Goal: Complete application form

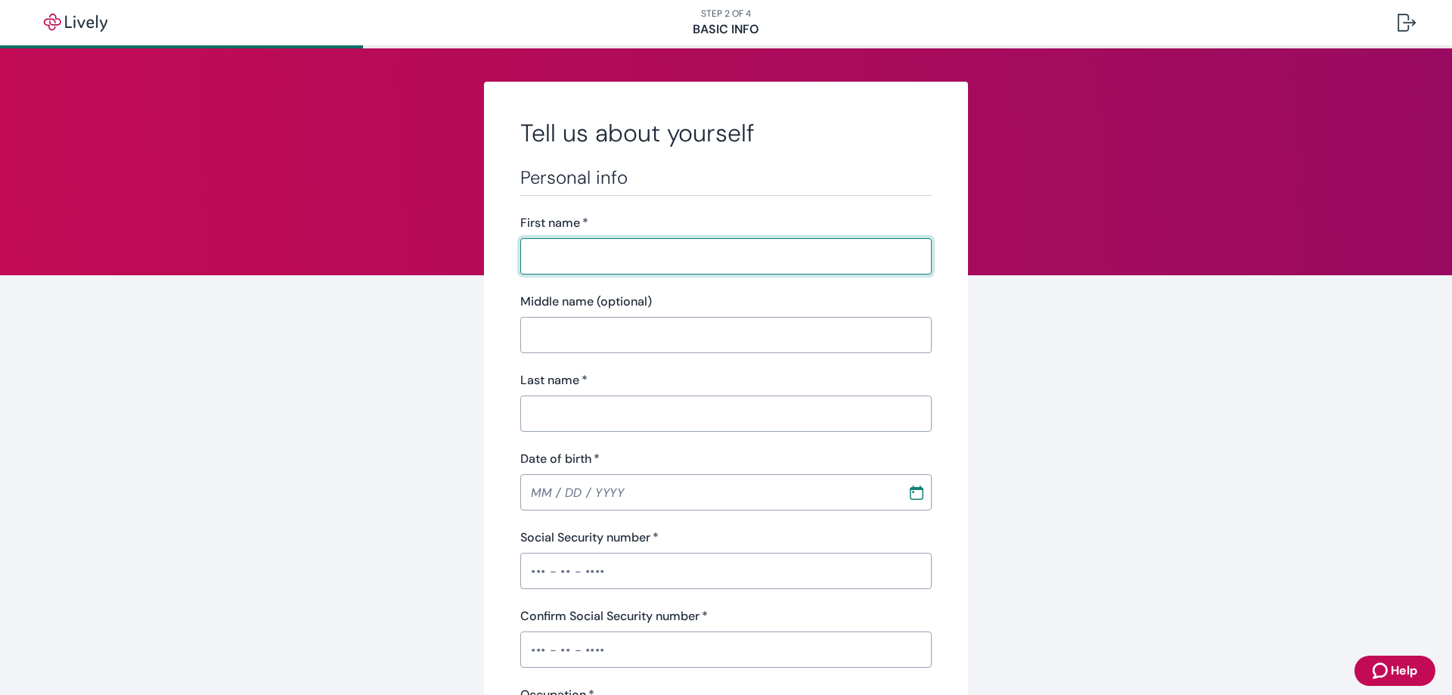
click at [611, 255] on input "First name   *" at bounding box center [720, 256] width 401 height 30
type input "[PERSON_NAME]"
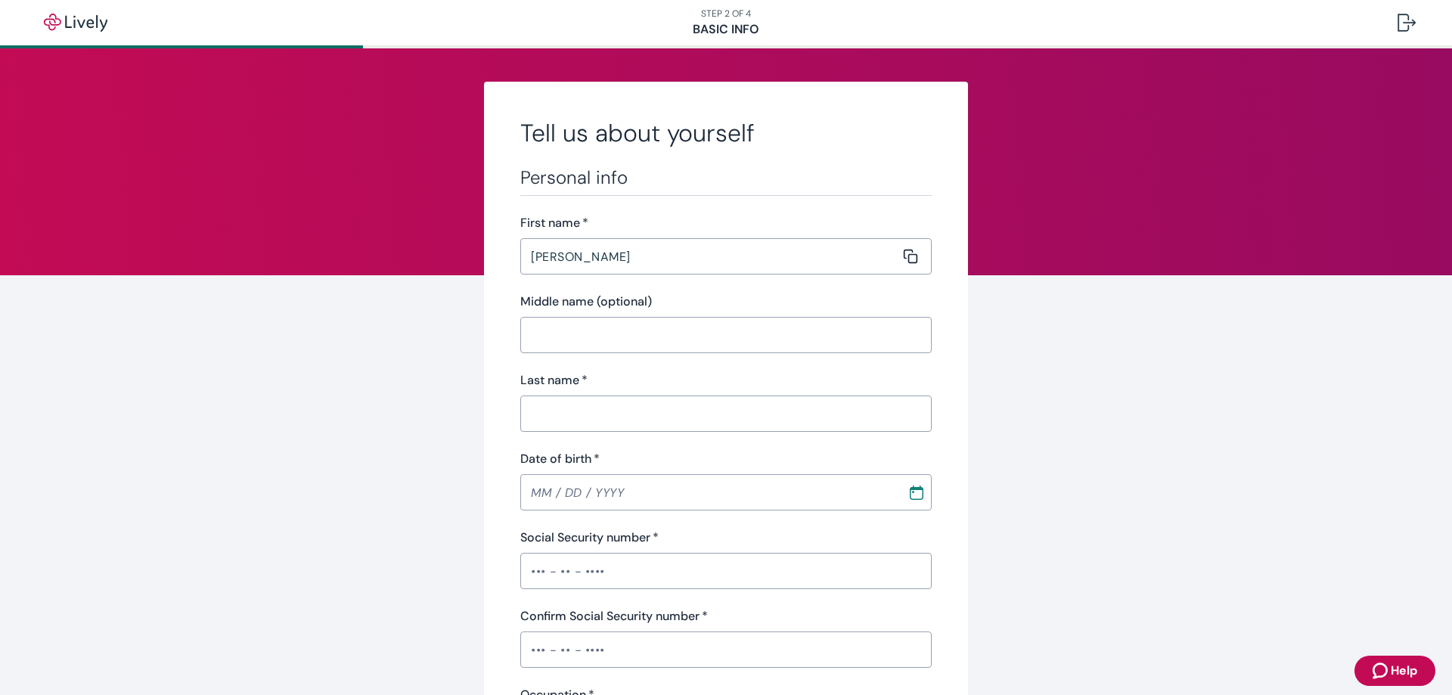
click at [592, 431] on div "​" at bounding box center [725, 414] width 411 height 36
click at [596, 427] on input "Last name   *" at bounding box center [720, 414] width 401 height 30
type input "[PERSON_NAME]"
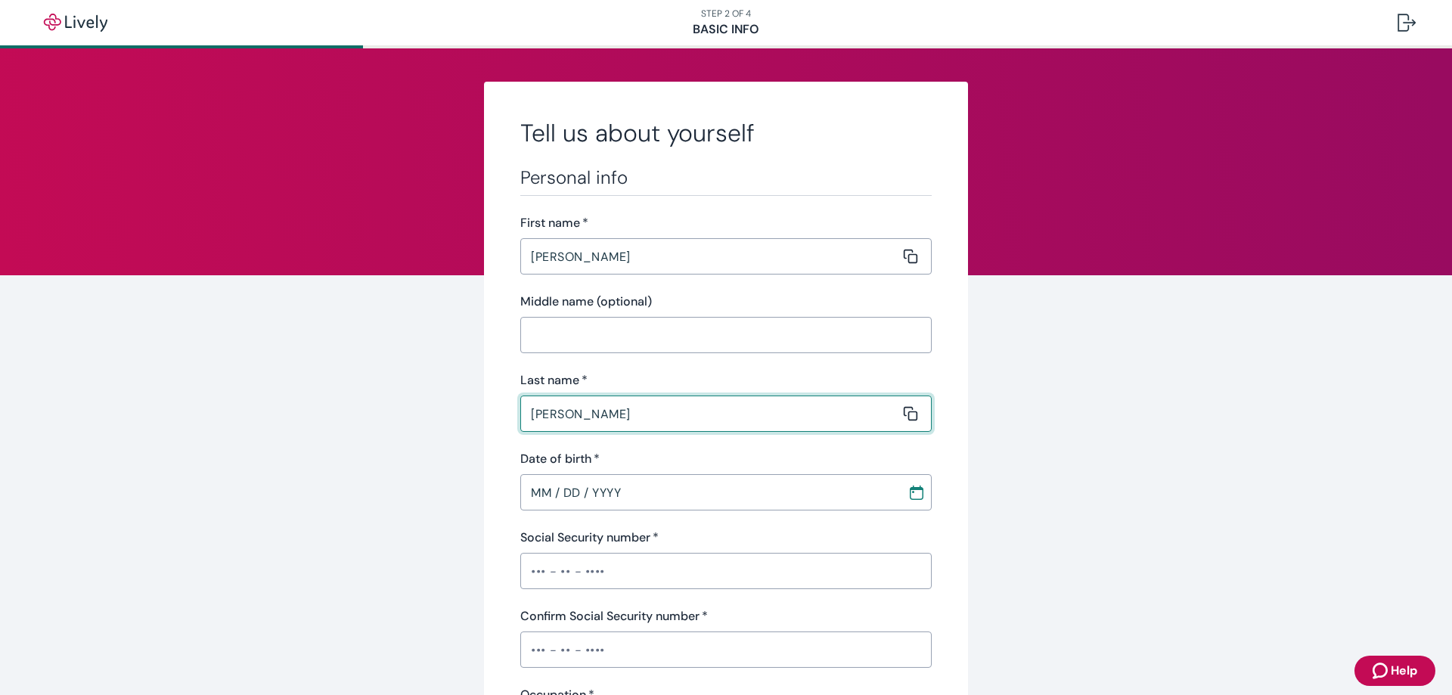
click at [631, 485] on input "MM / DD / YYYY" at bounding box center [708, 492] width 377 height 30
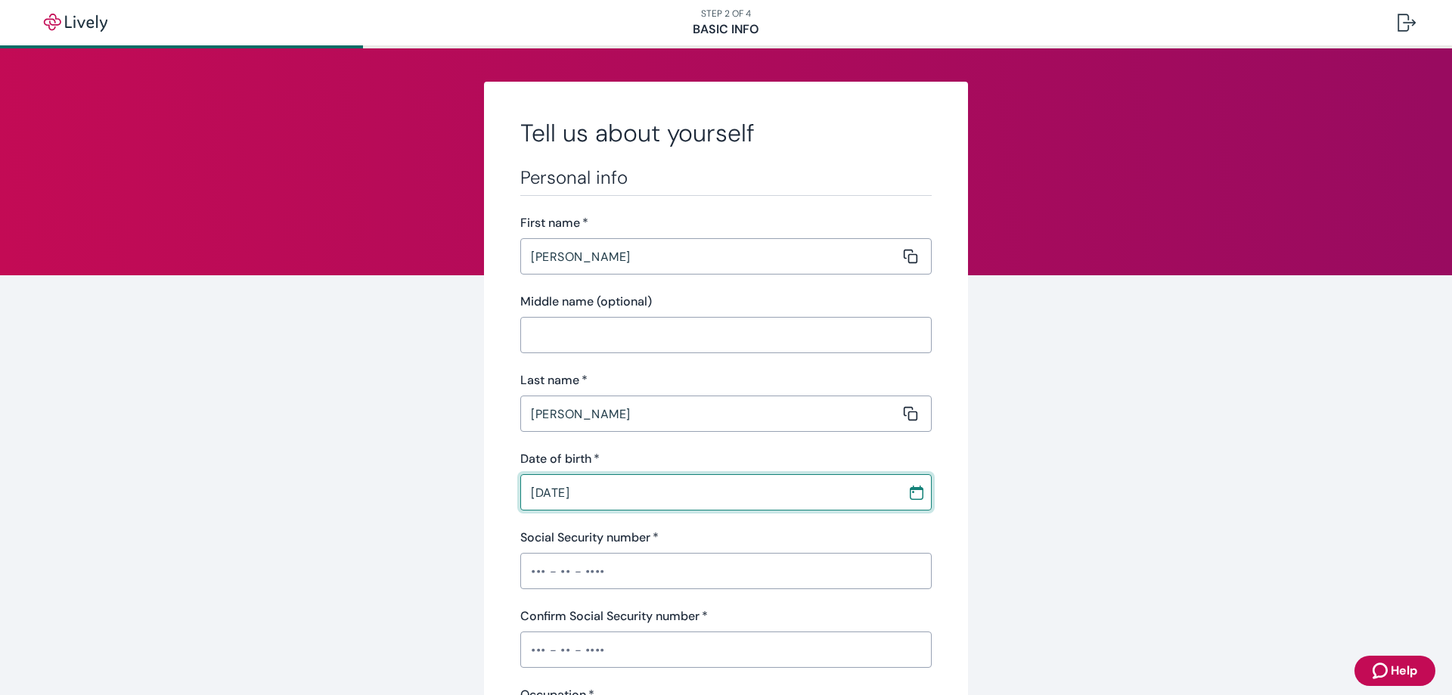
type input "[DATE]"
click at [678, 578] on input "Social Security number   *" at bounding box center [725, 571] width 411 height 30
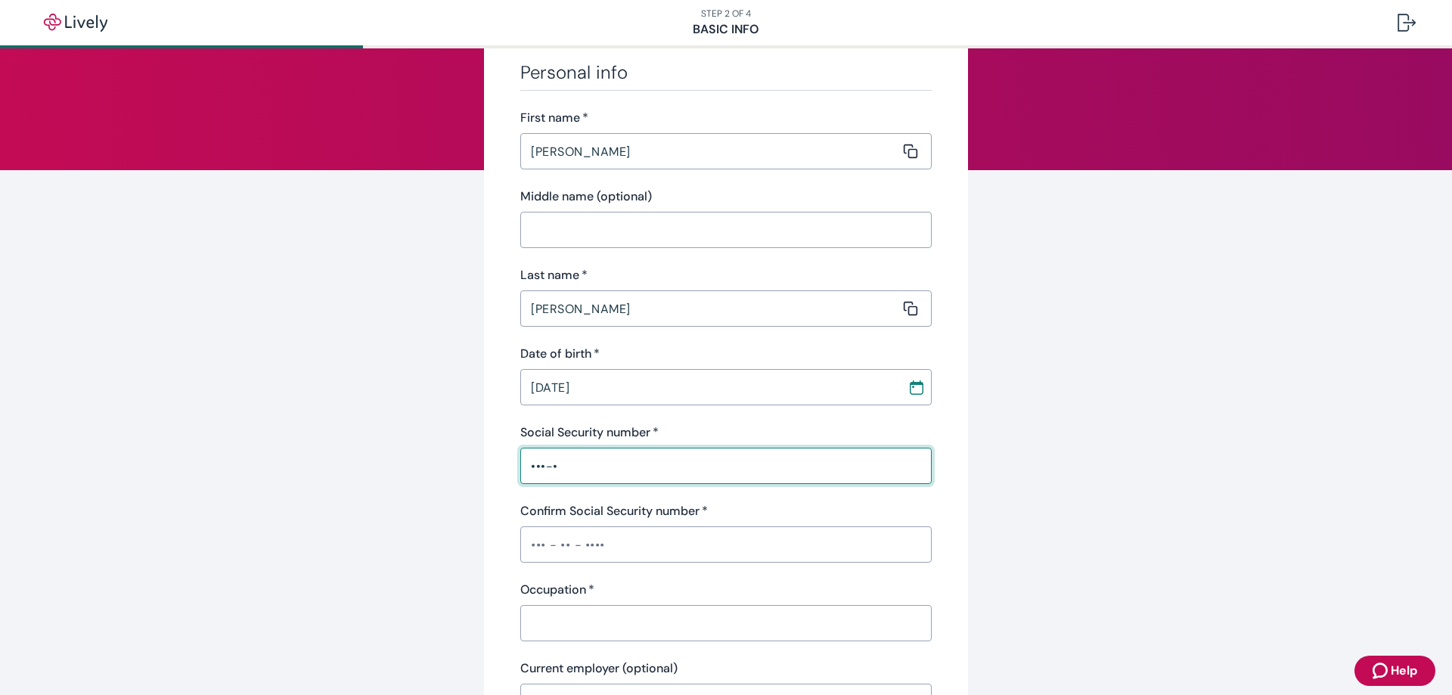
scroll to position [151, 0]
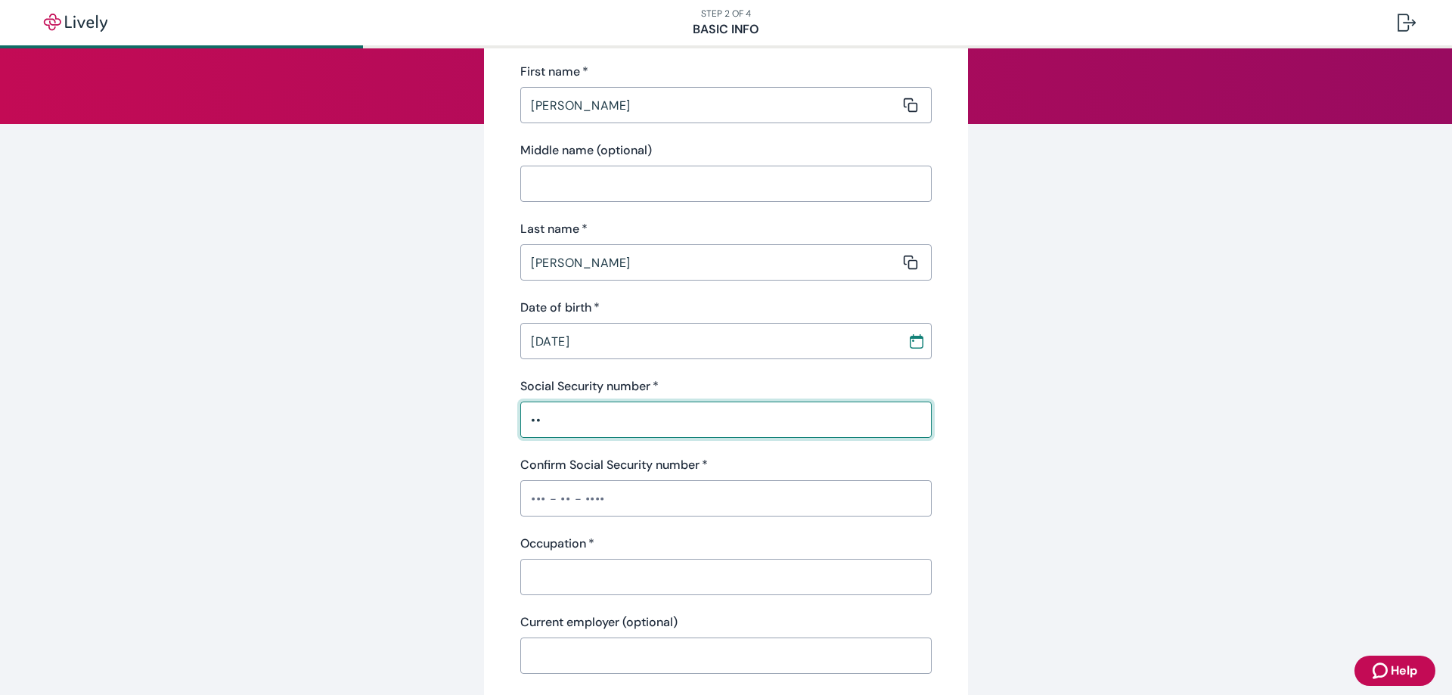
type input "•"
type input "•••-••-2434"
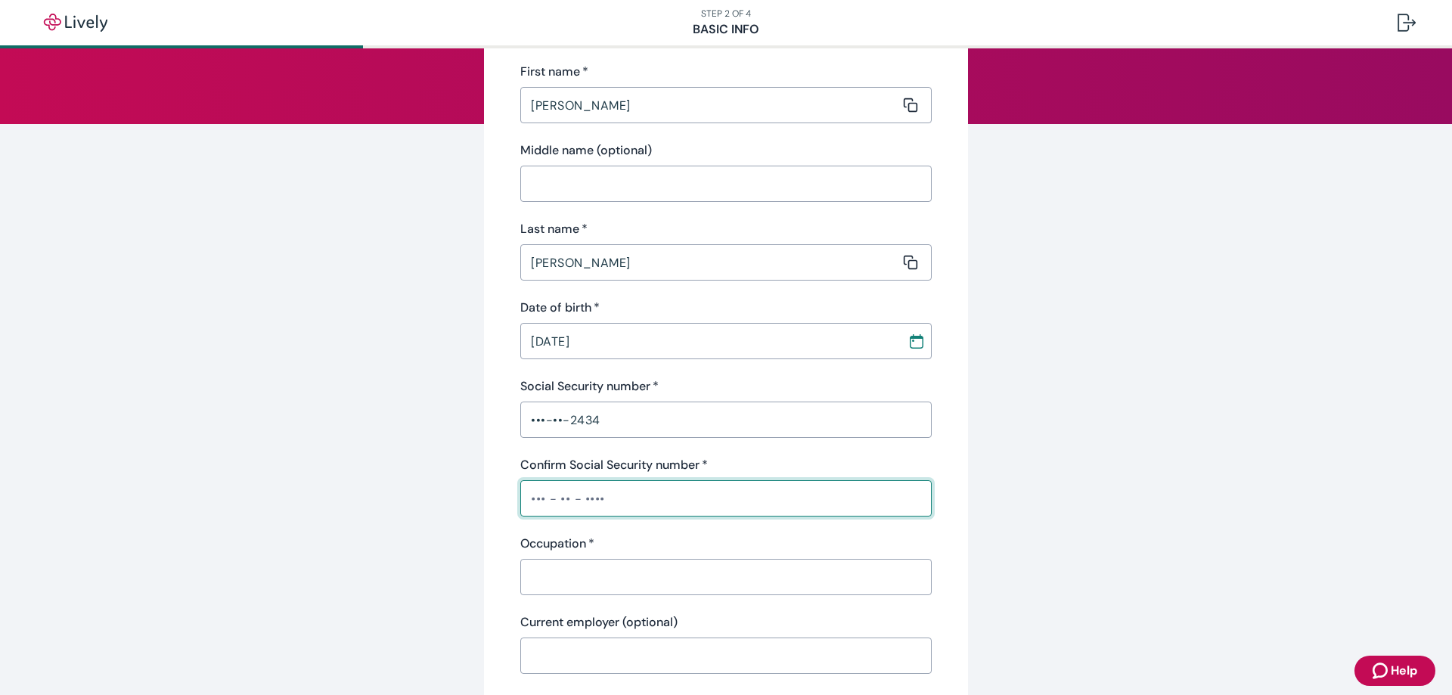
click at [641, 485] on input "Confirm Social Security number   *" at bounding box center [725, 498] width 411 height 30
type input "•••-••-2434"
click at [704, 586] on input "Occupation   *" at bounding box center [720, 577] width 401 height 30
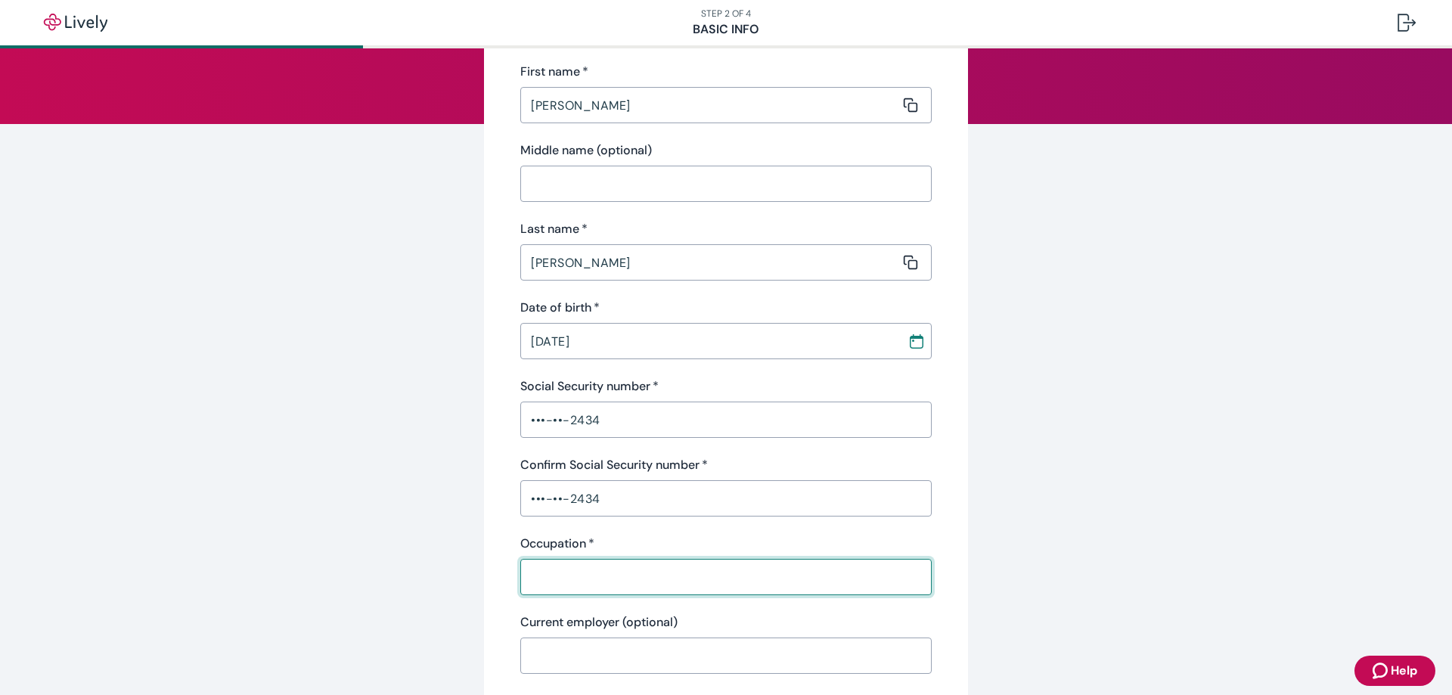
type input "sales"
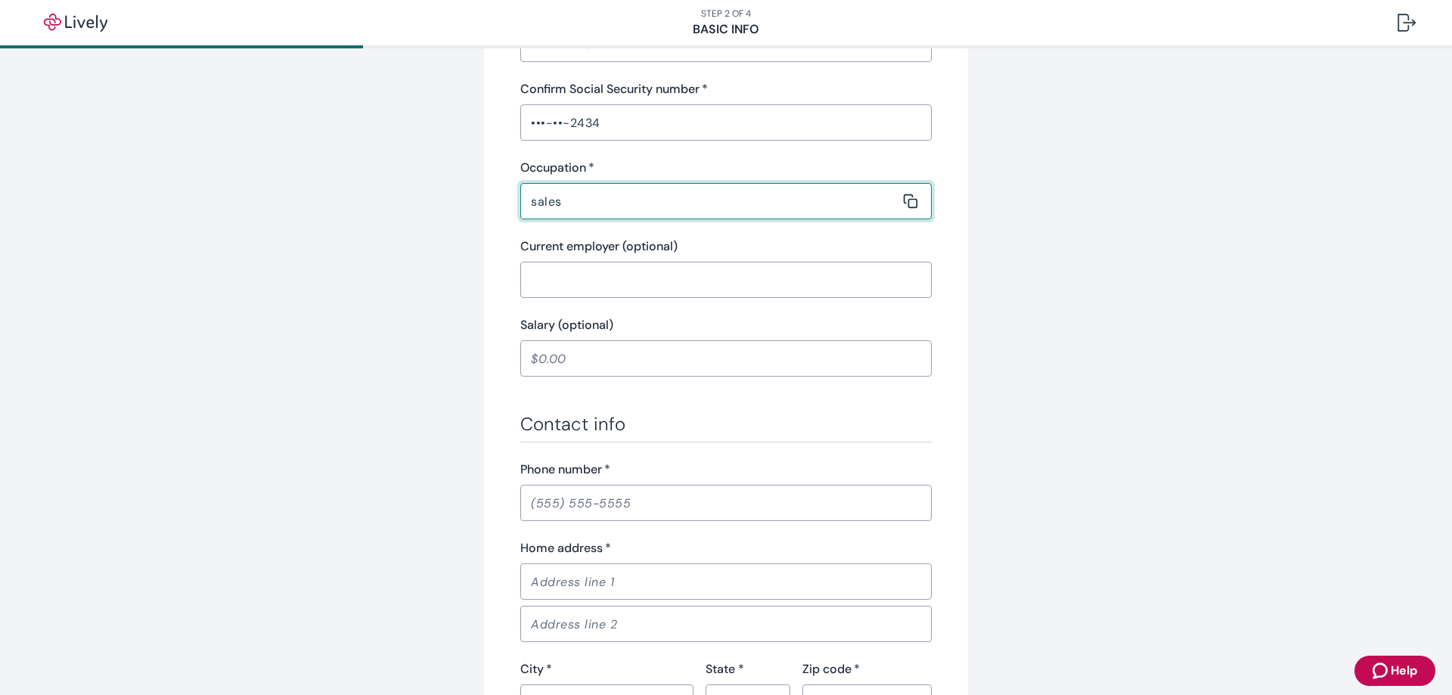
scroll to position [529, 0]
click at [641, 513] on input "Phone number   *" at bounding box center [725, 501] width 411 height 30
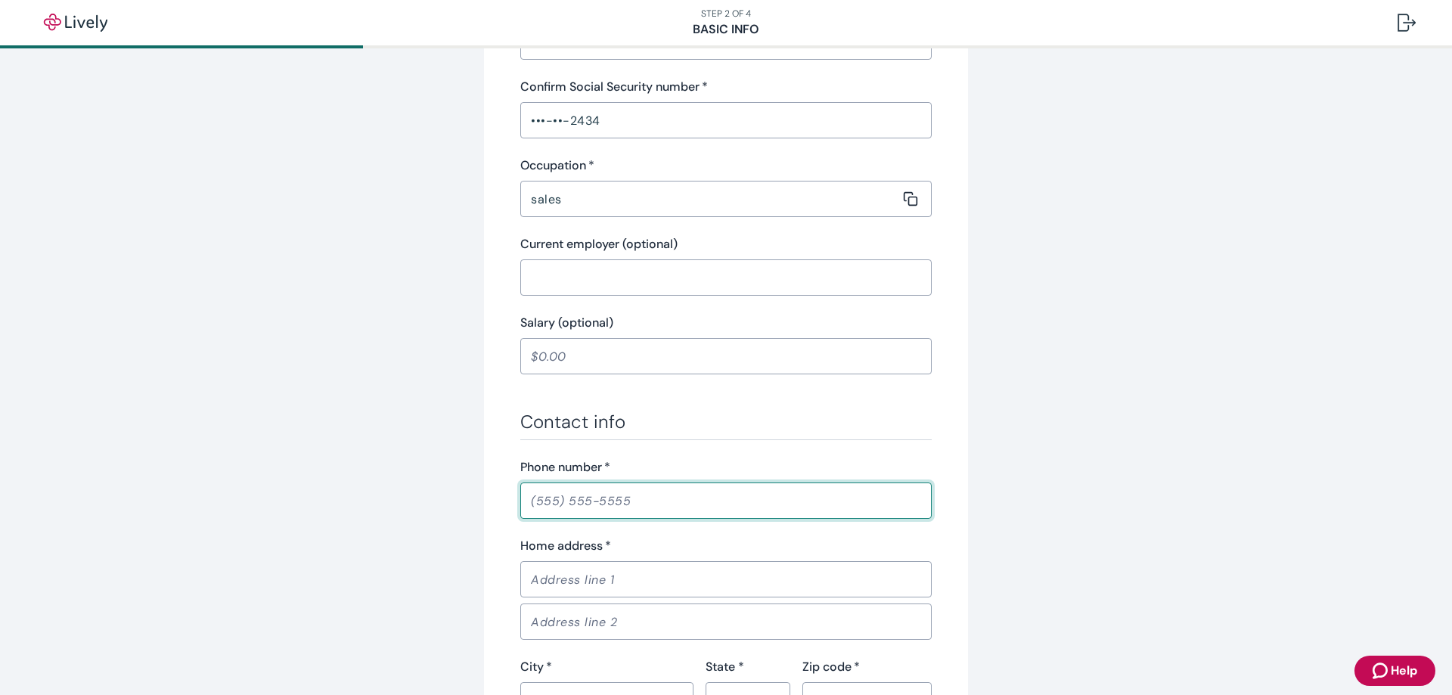
type input "[PHONE_NUMBER]"
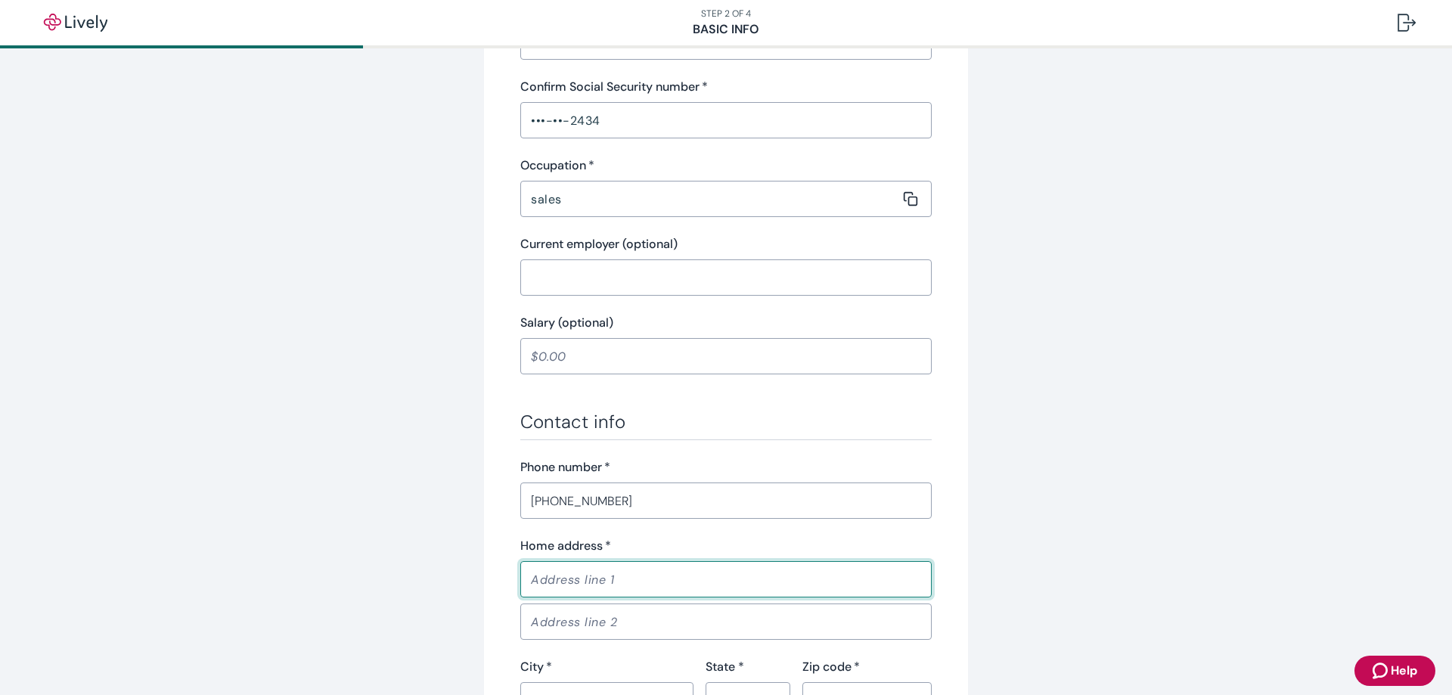
click at [638, 582] on input "Home address   *" at bounding box center [720, 579] width 401 height 30
type input "[STREET_ADDRESS]"
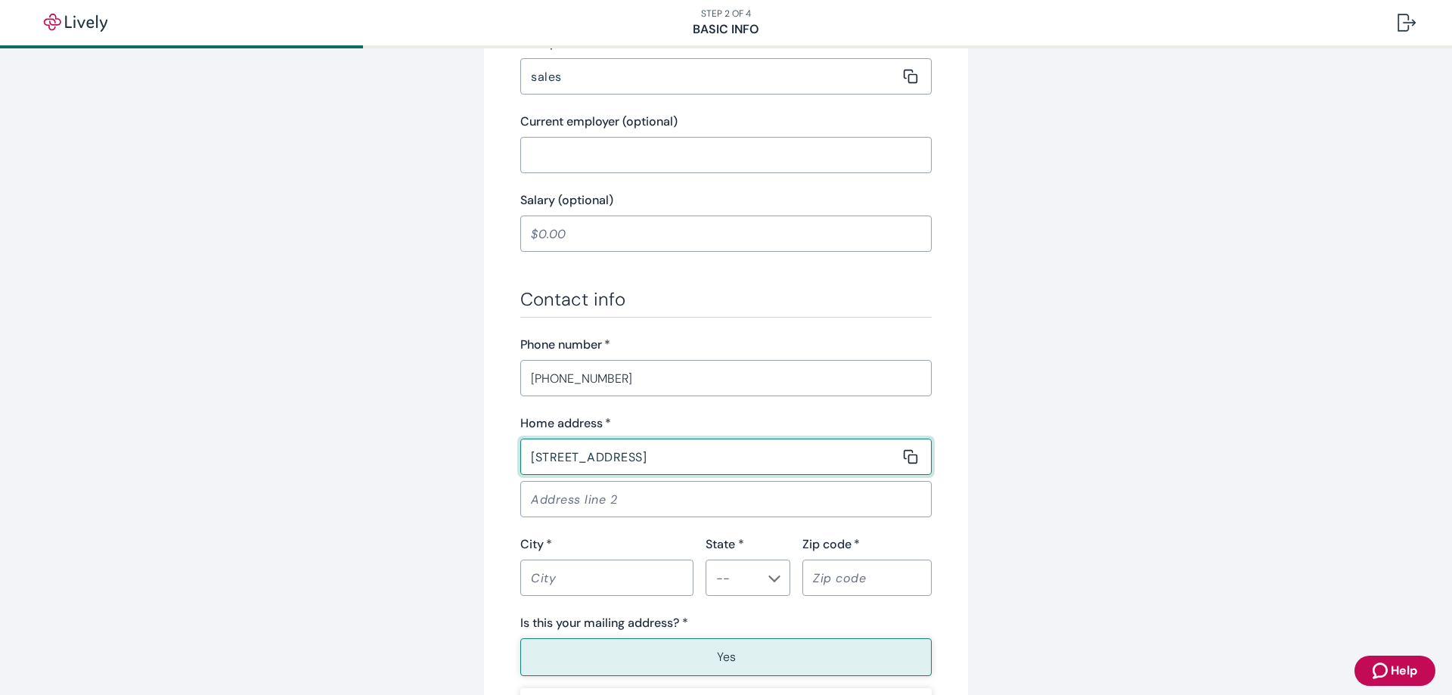
scroll to position [681, 0]
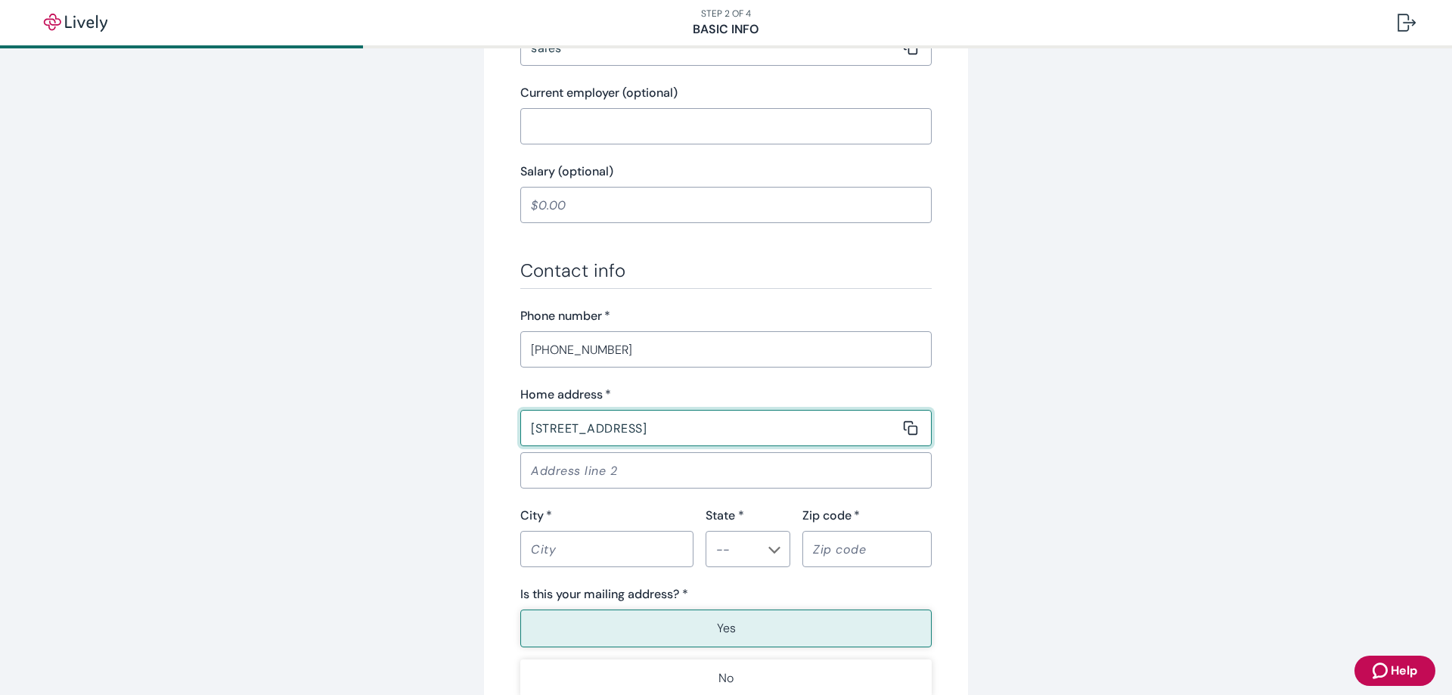
click at [613, 558] on input "City   *" at bounding box center [601, 549] width 163 height 30
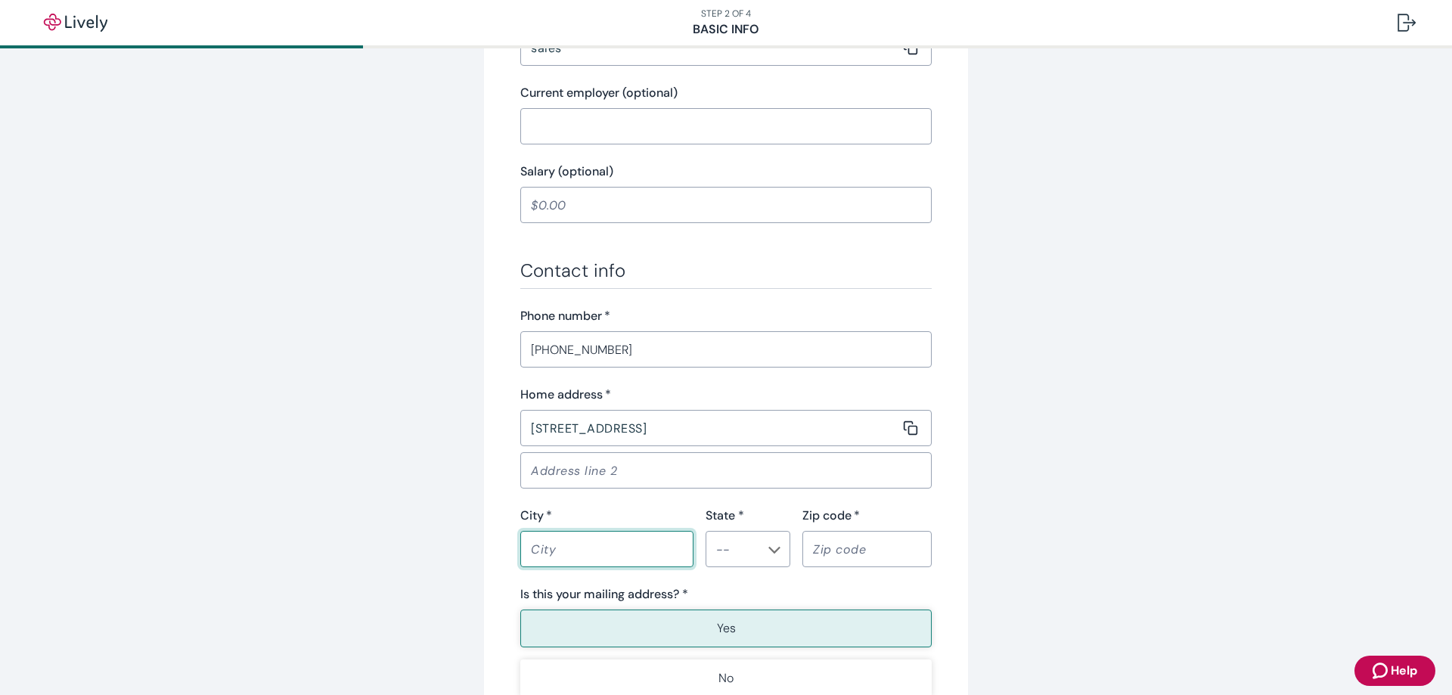
type input "[GEOGRAPHIC_DATA]"
click at [871, 563] on input "Zip code   *" at bounding box center [861, 549] width 119 height 30
type input "53209"
click at [772, 556] on icon "Chevron icon" at bounding box center [774, 550] width 12 height 12
click at [742, 494] on li "WI" at bounding box center [742, 483] width 85 height 27
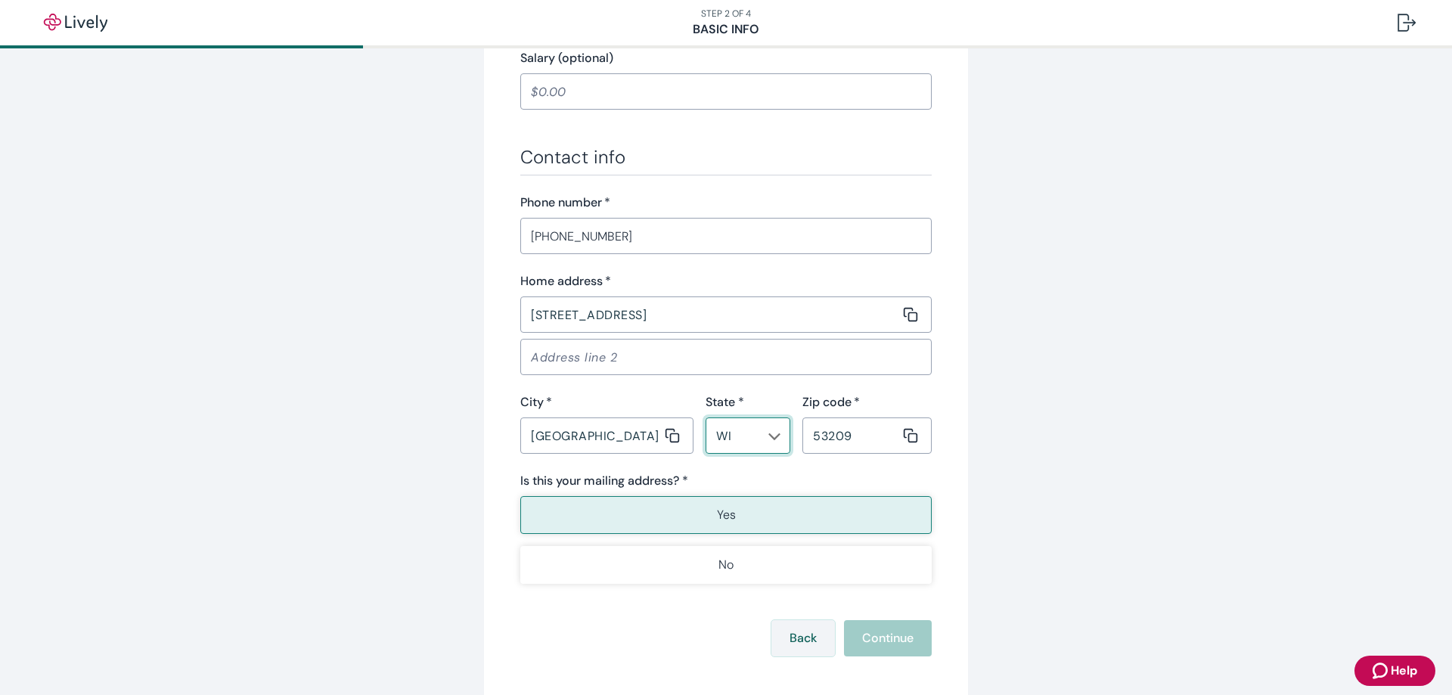
scroll to position [832, 0]
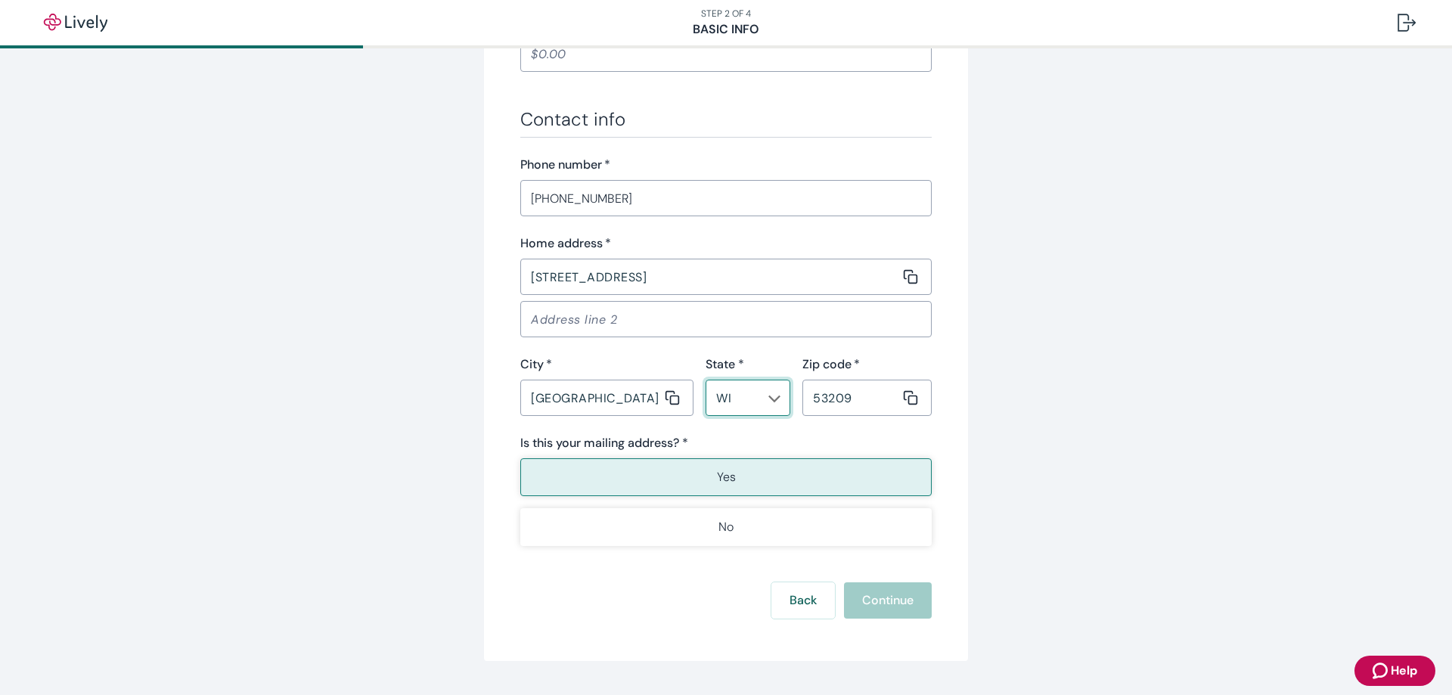
type input "WI"
click at [886, 605] on div "Back Continue" at bounding box center [725, 600] width 411 height 36
click at [882, 607] on button "Continue" at bounding box center [888, 600] width 88 height 36
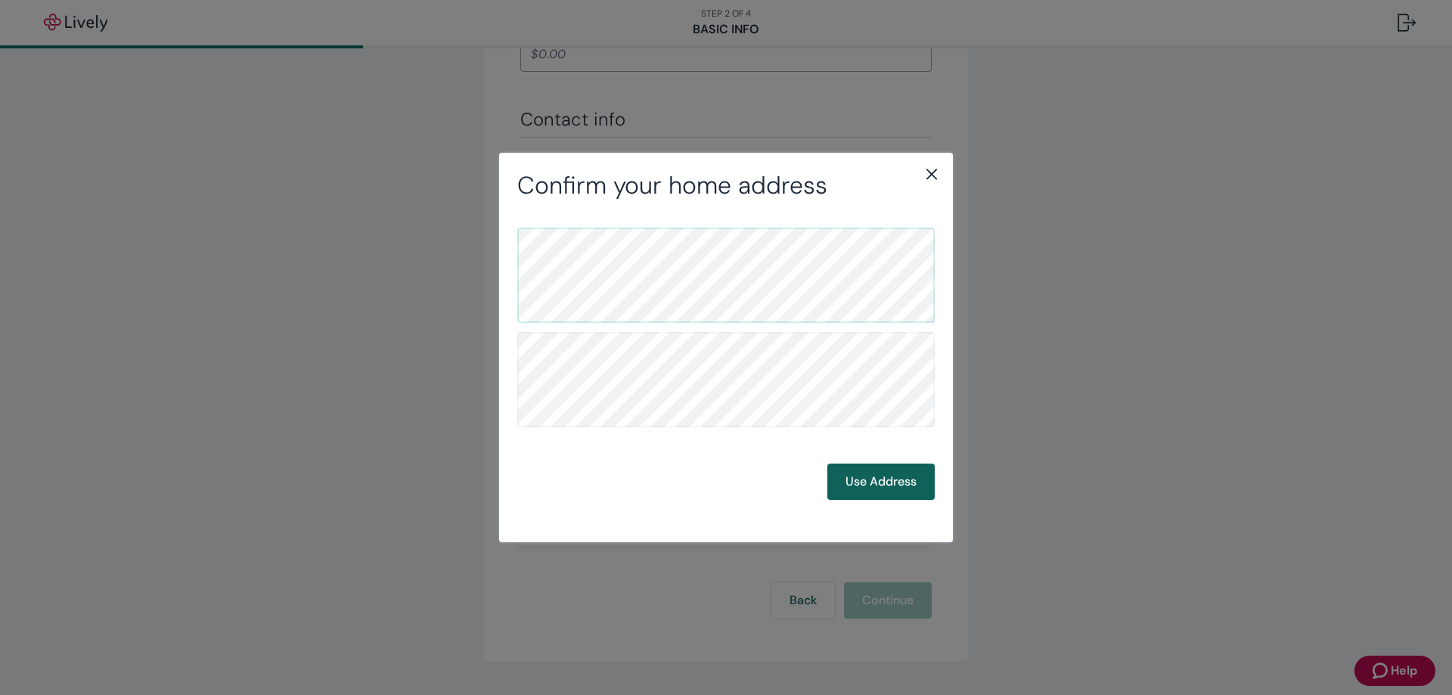
click at [852, 482] on button "Use Address" at bounding box center [880, 482] width 107 height 36
click at [873, 493] on button "Use Address" at bounding box center [880, 482] width 107 height 36
